Goal: Task Accomplishment & Management: Manage account settings

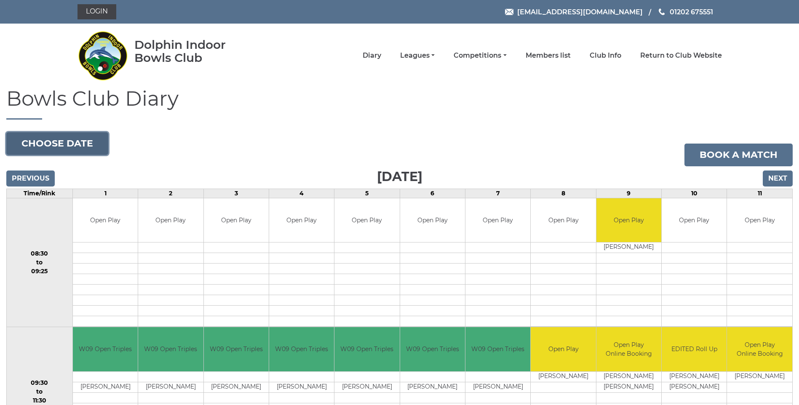
click at [66, 142] on button "Choose date" at bounding box center [57, 143] width 102 height 23
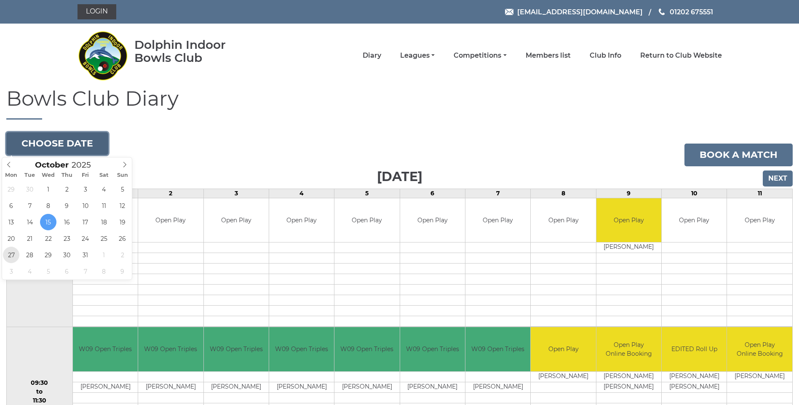
type input "[DATE]"
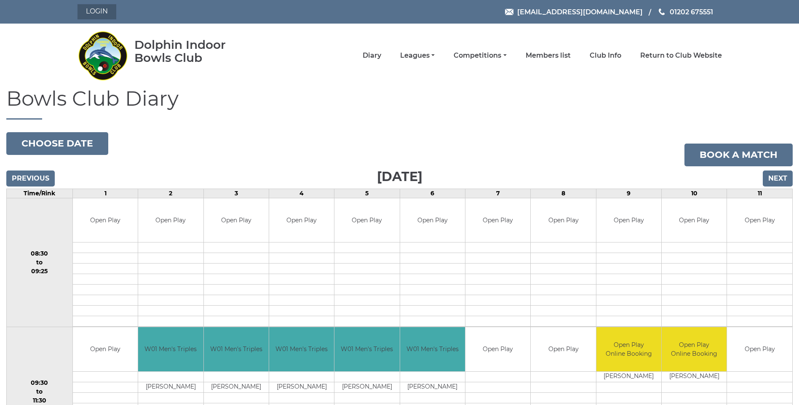
click at [88, 13] on link "Login" at bounding box center [97, 11] width 39 height 15
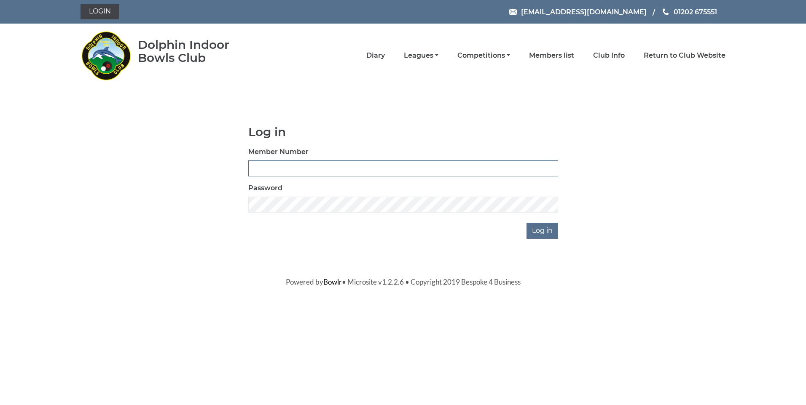
click at [291, 167] on input "Member Number" at bounding box center [403, 169] width 310 height 16
drag, startPoint x: 261, startPoint y: 168, endPoint x: 262, endPoint y: 163, distance: 5.1
click at [262, 165] on input "32609" at bounding box center [403, 169] width 310 height 16
type input "3609"
click at [548, 231] on input "Log in" at bounding box center [542, 231] width 32 height 16
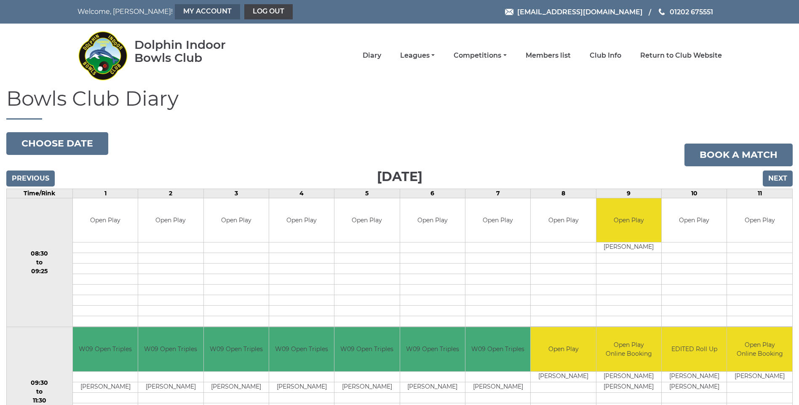
click at [175, 13] on link "My Account" at bounding box center [207, 11] width 65 height 15
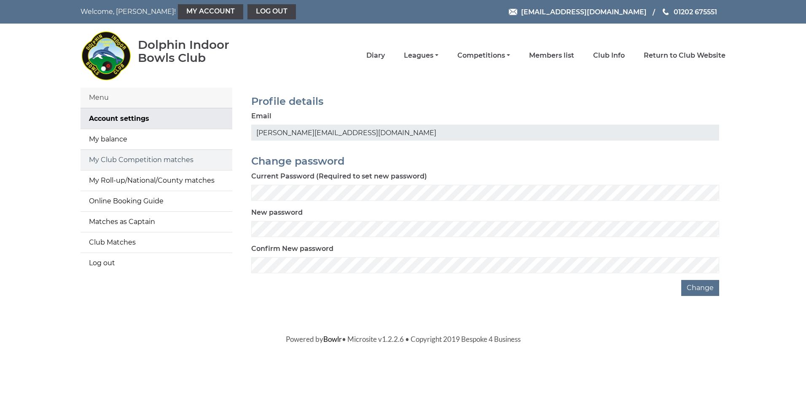
click at [142, 159] on link "My Club Competition matches" at bounding box center [156, 160] width 152 height 20
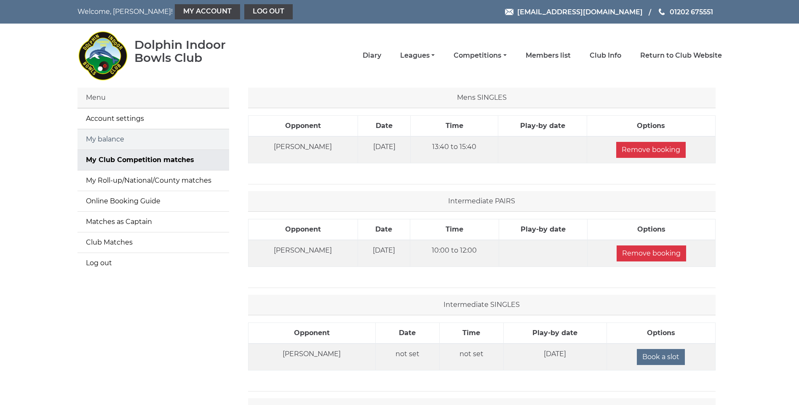
click at [120, 139] on link "My balance" at bounding box center [154, 139] width 152 height 20
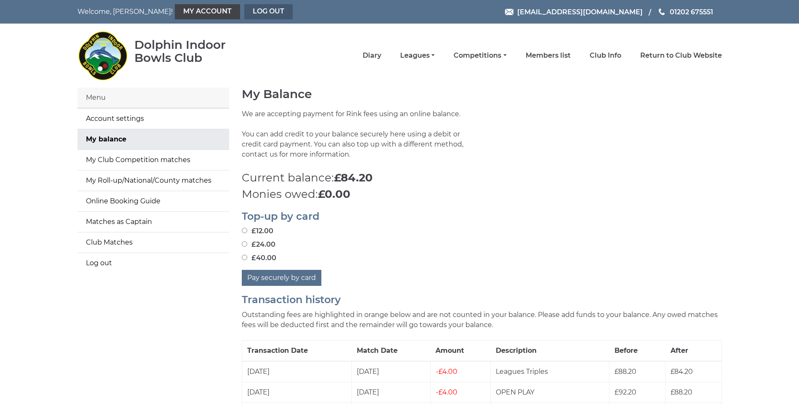
click at [244, 16] on link "Log out" at bounding box center [268, 11] width 48 height 15
